Goal: Information Seeking & Learning: Learn about a topic

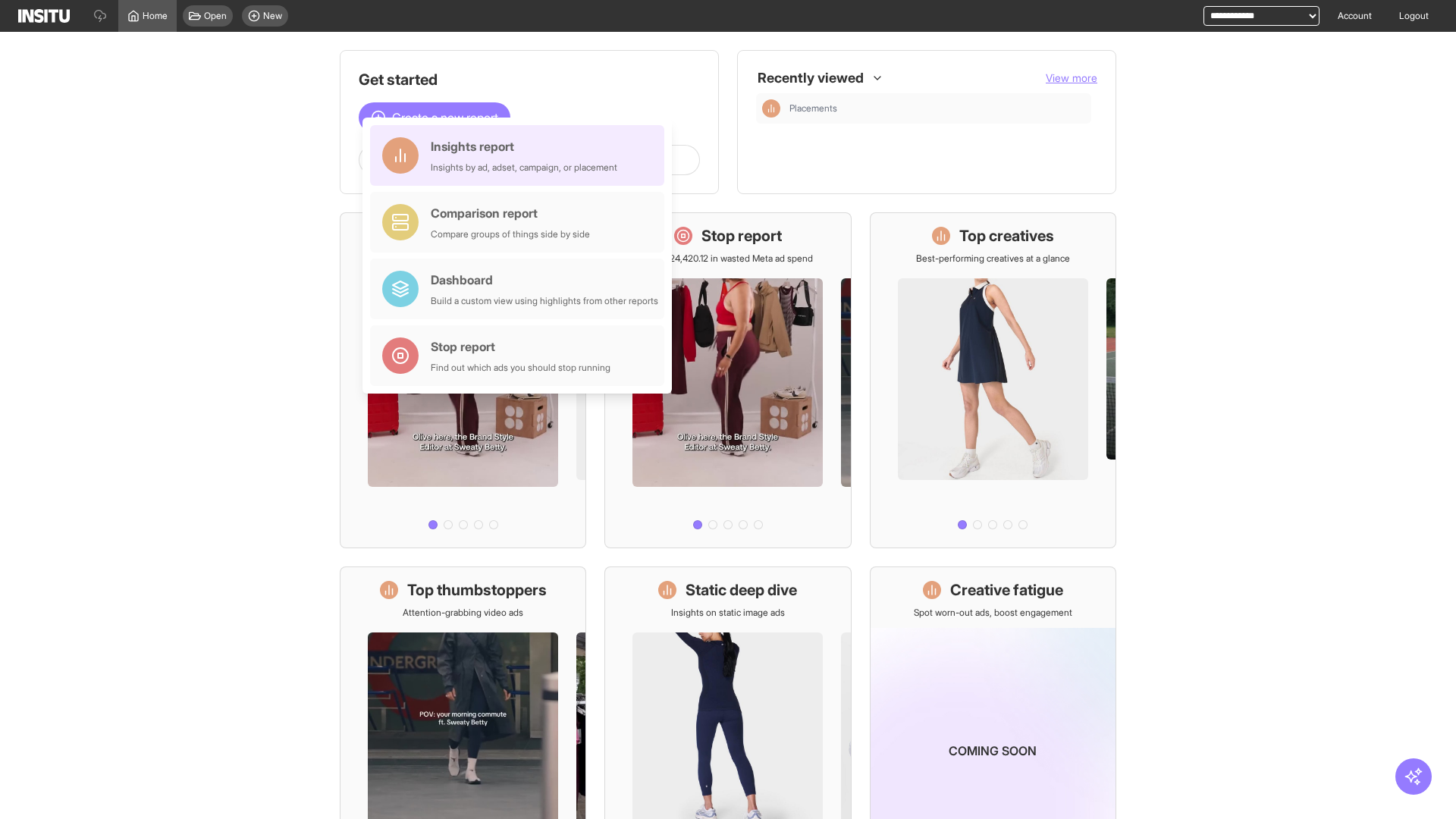
click at [521, 156] on div "Insights report Insights by ad, adset, campaign, or placement" at bounding box center [524, 156] width 186 height 37
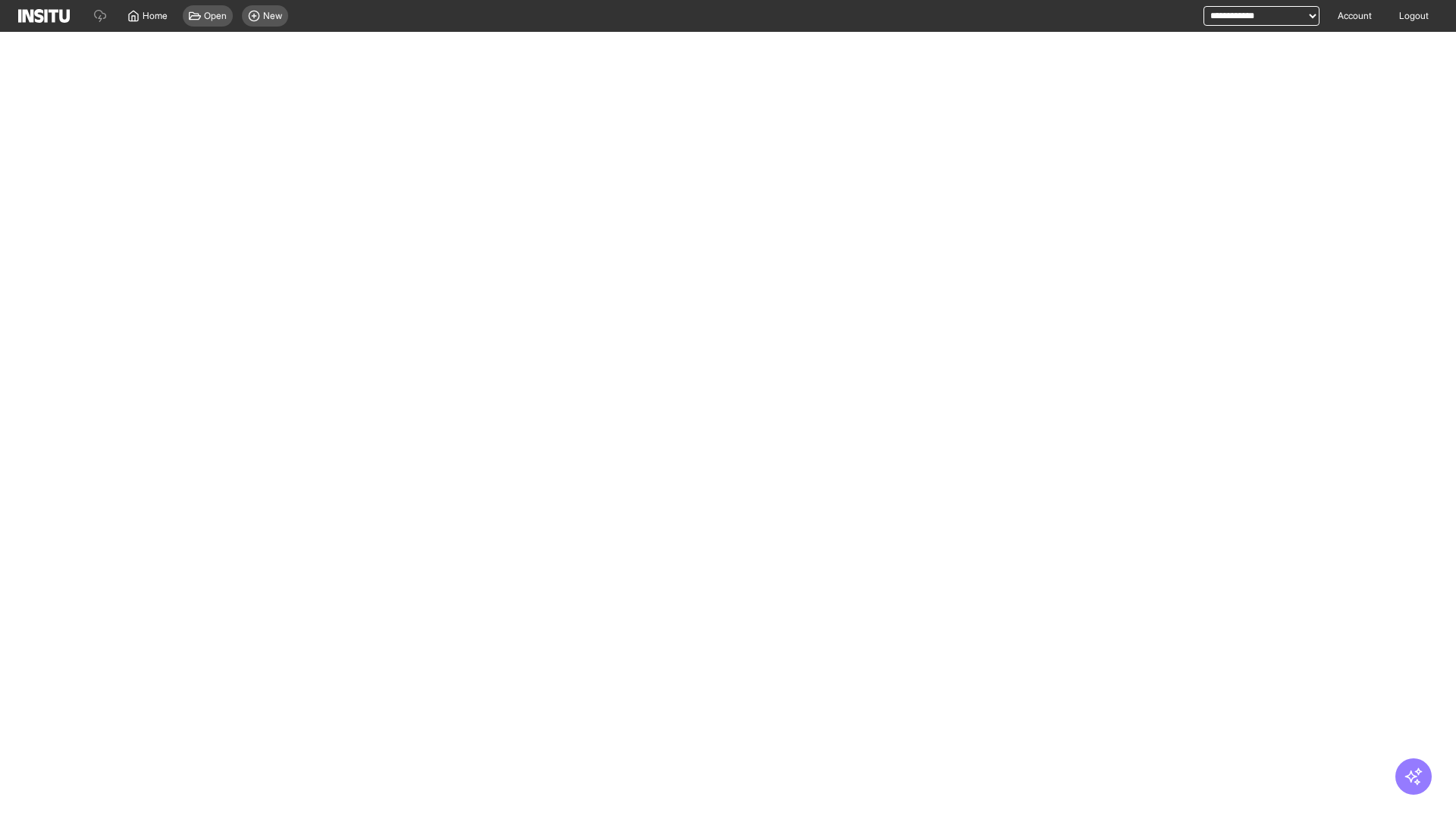
select select "**"
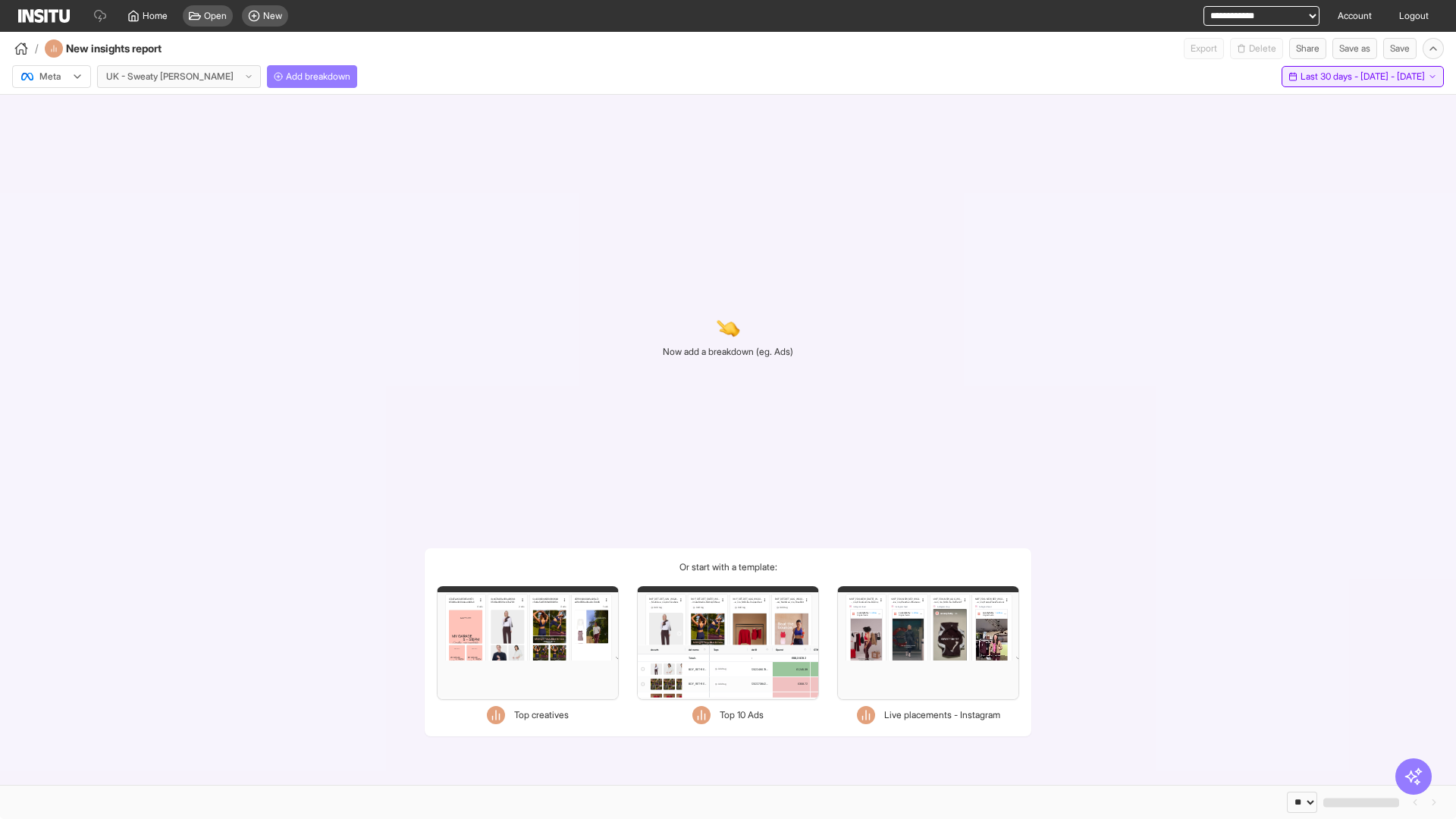
click at [1333, 77] on span "Last 30 days - [DATE] - [DATE]" at bounding box center [1362, 77] width 124 height 12
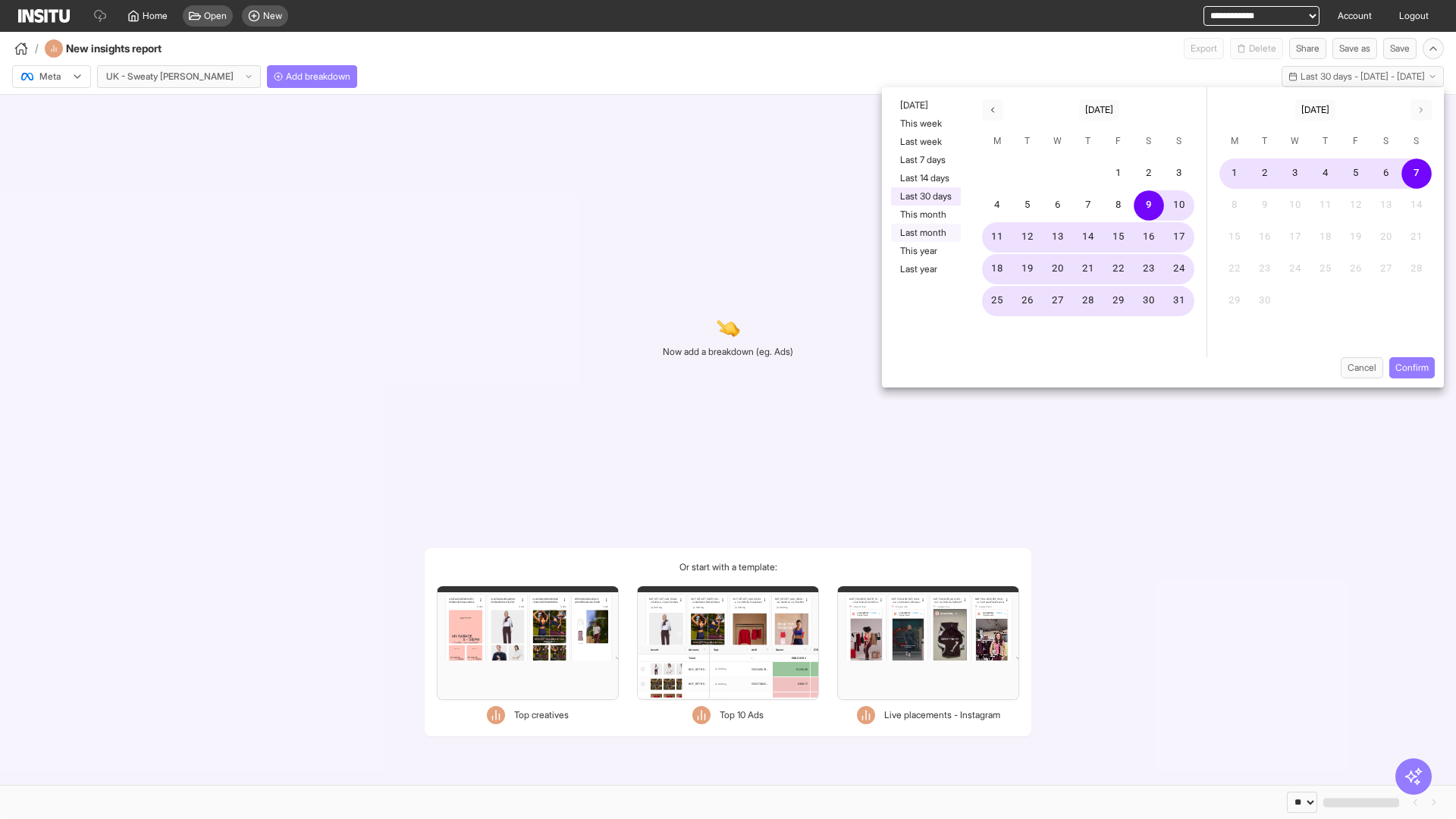
click at [924, 233] on button "Last month" at bounding box center [926, 232] width 70 height 18
